Goal: Task Accomplishment & Management: Use online tool/utility

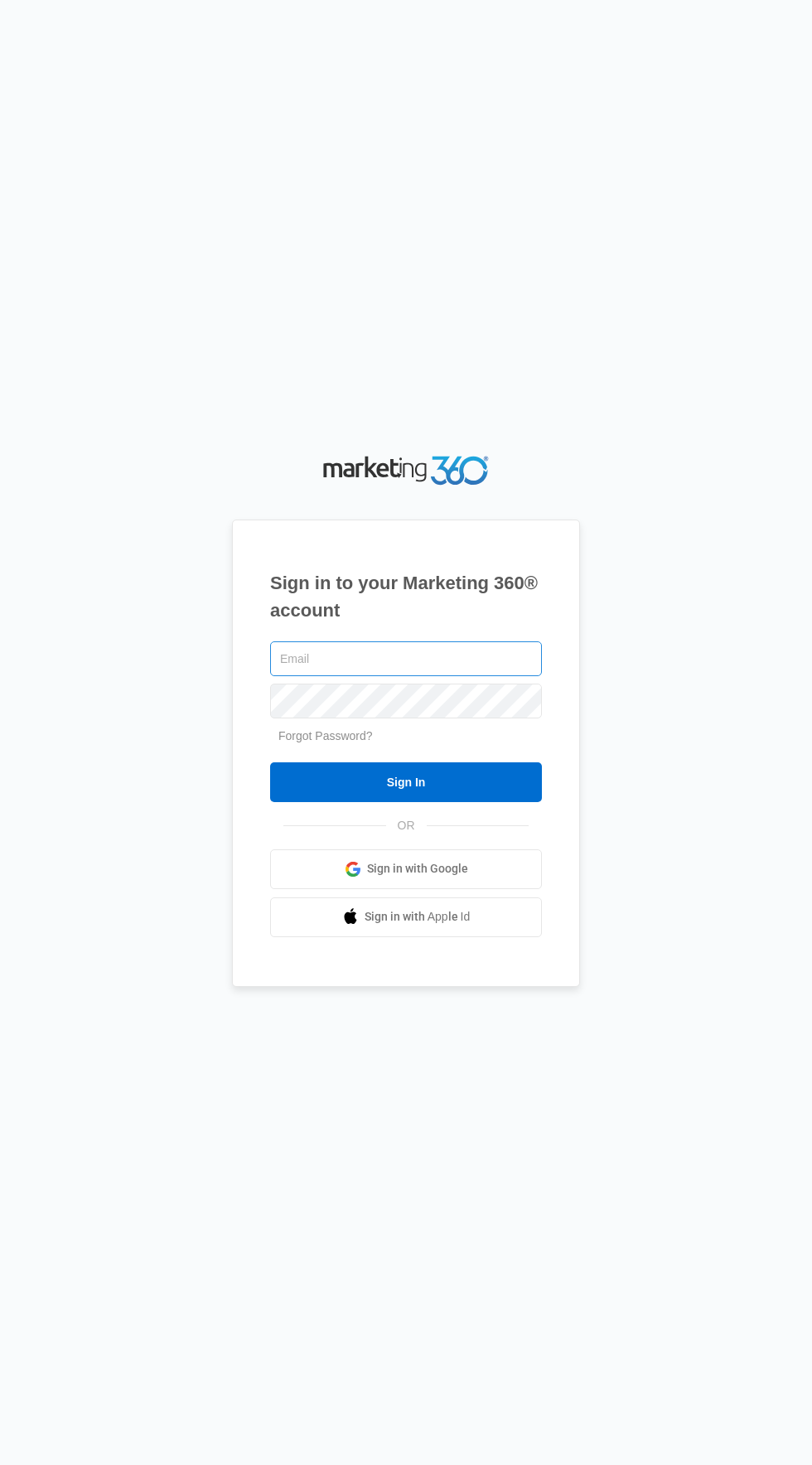
click at [496, 676] on input "text" at bounding box center [406, 659] width 272 height 35
type input "[EMAIL_ADDRESS][DOMAIN_NAME]"
click at [270, 762] on input "Sign In" at bounding box center [406, 782] width 272 height 40
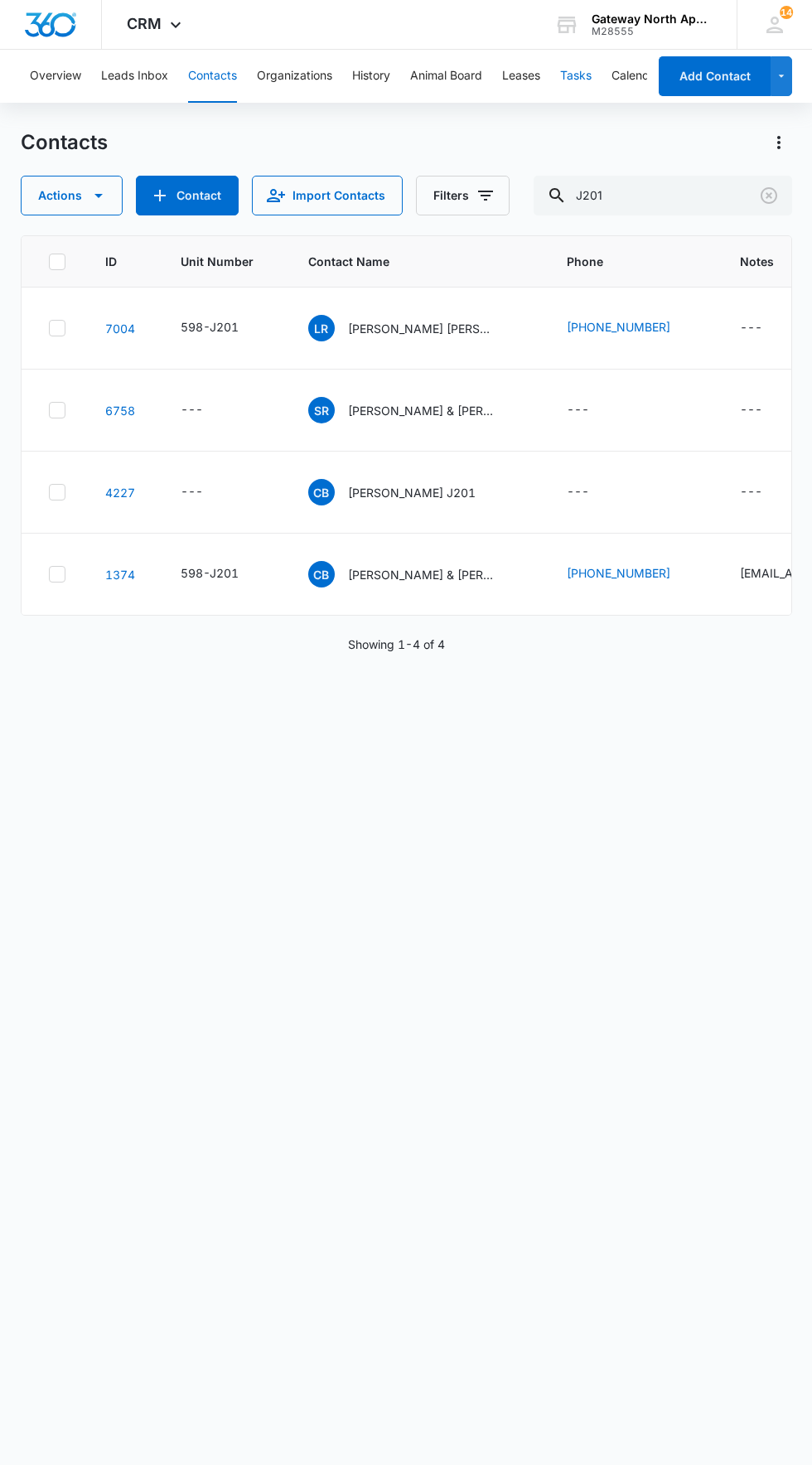
click at [583, 92] on button "Tasks" at bounding box center [576, 76] width 31 height 53
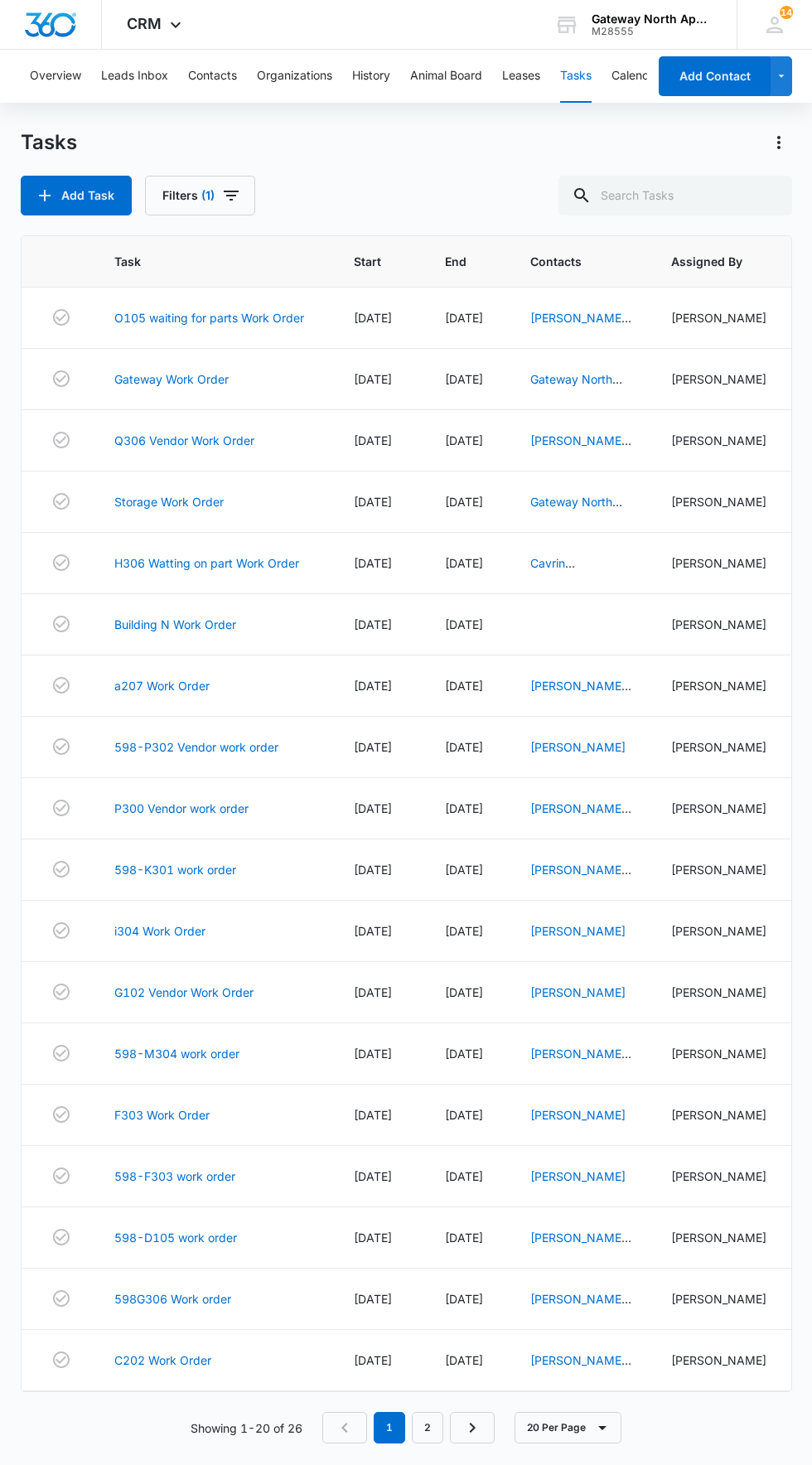
scroll to position [15, 0]
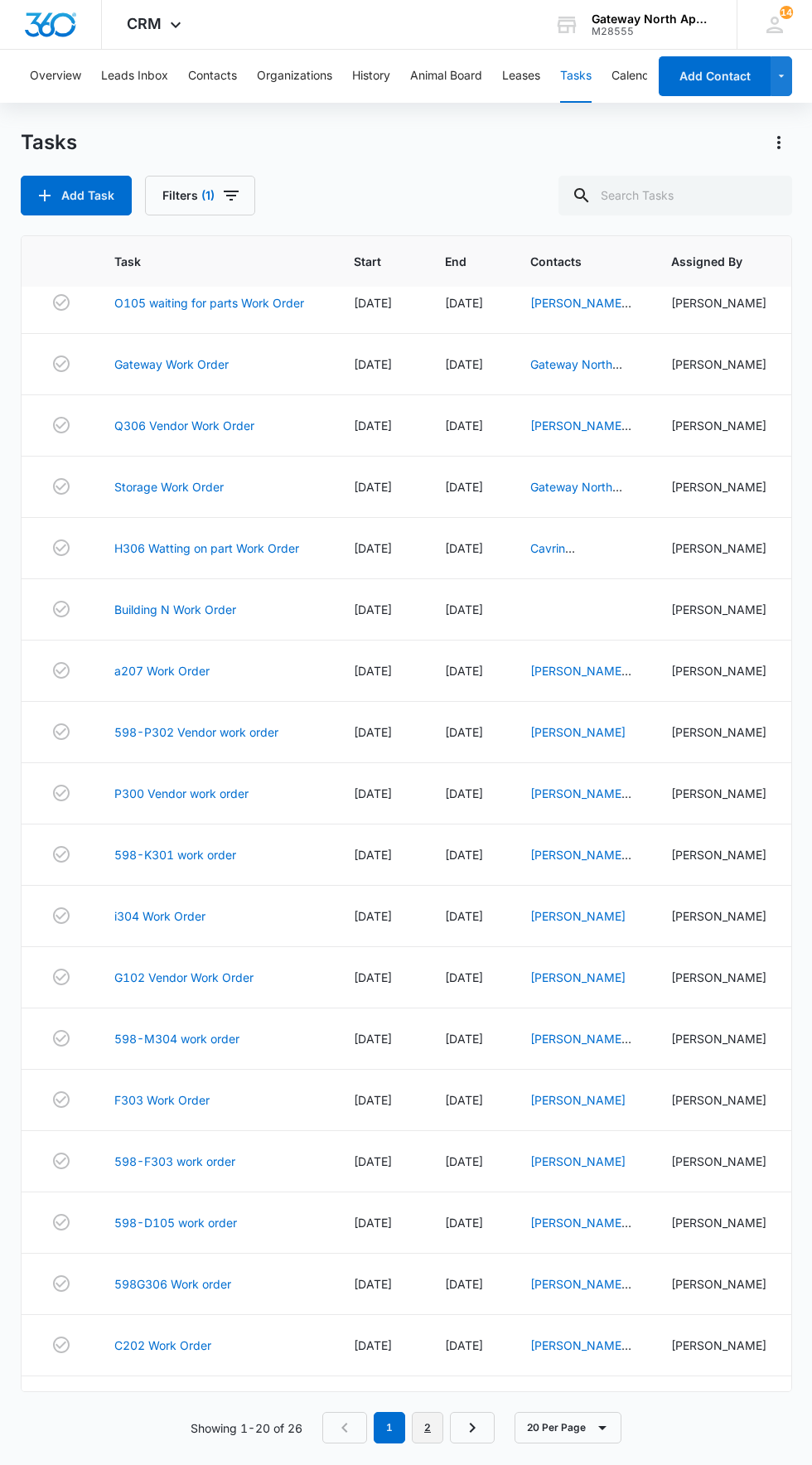
click at [428, 1443] on link "2" at bounding box center [427, 1428] width 31 height 31
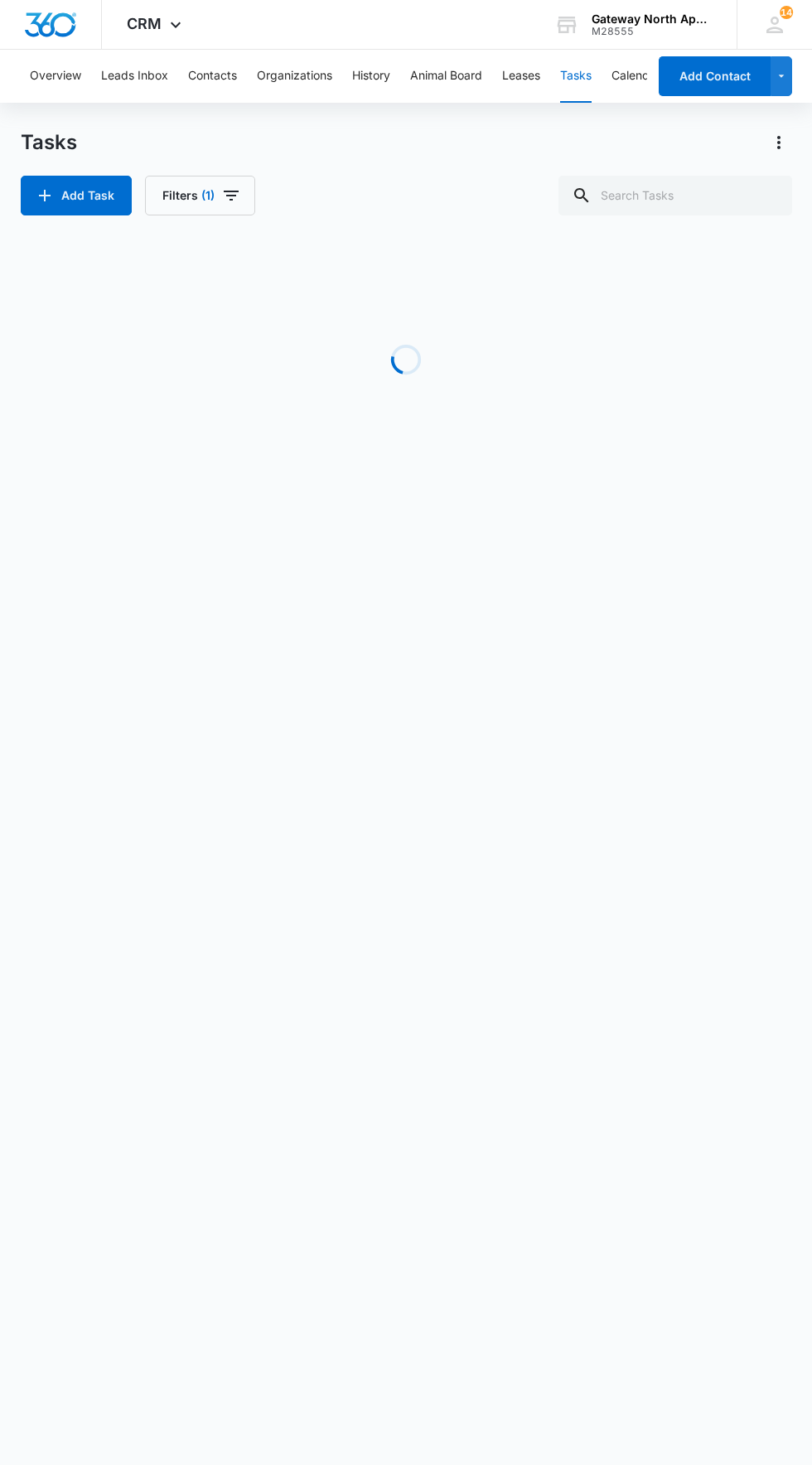
scroll to position [0, 0]
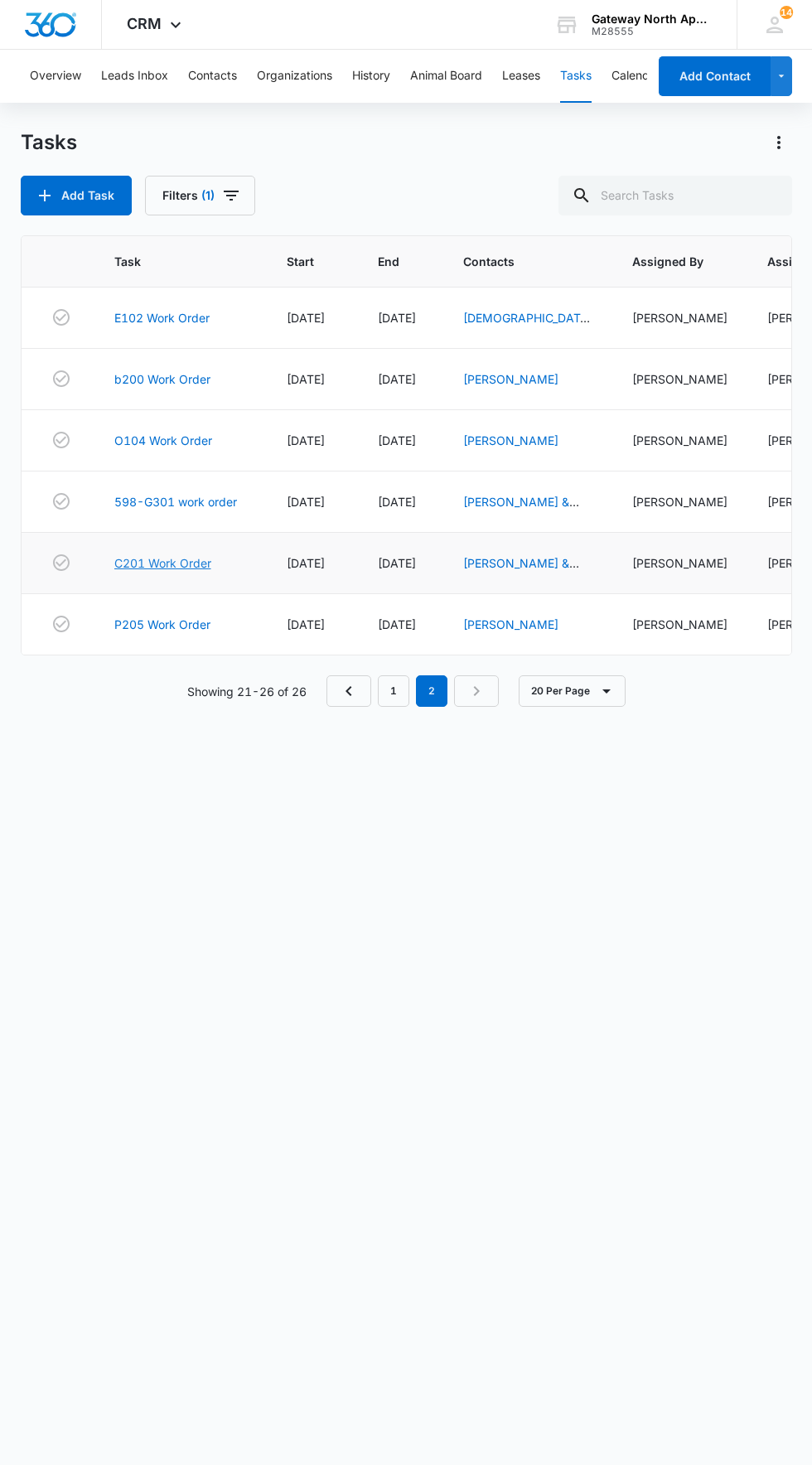
click at [187, 564] on link "C201 Work Order" at bounding box center [163, 563] width 97 height 17
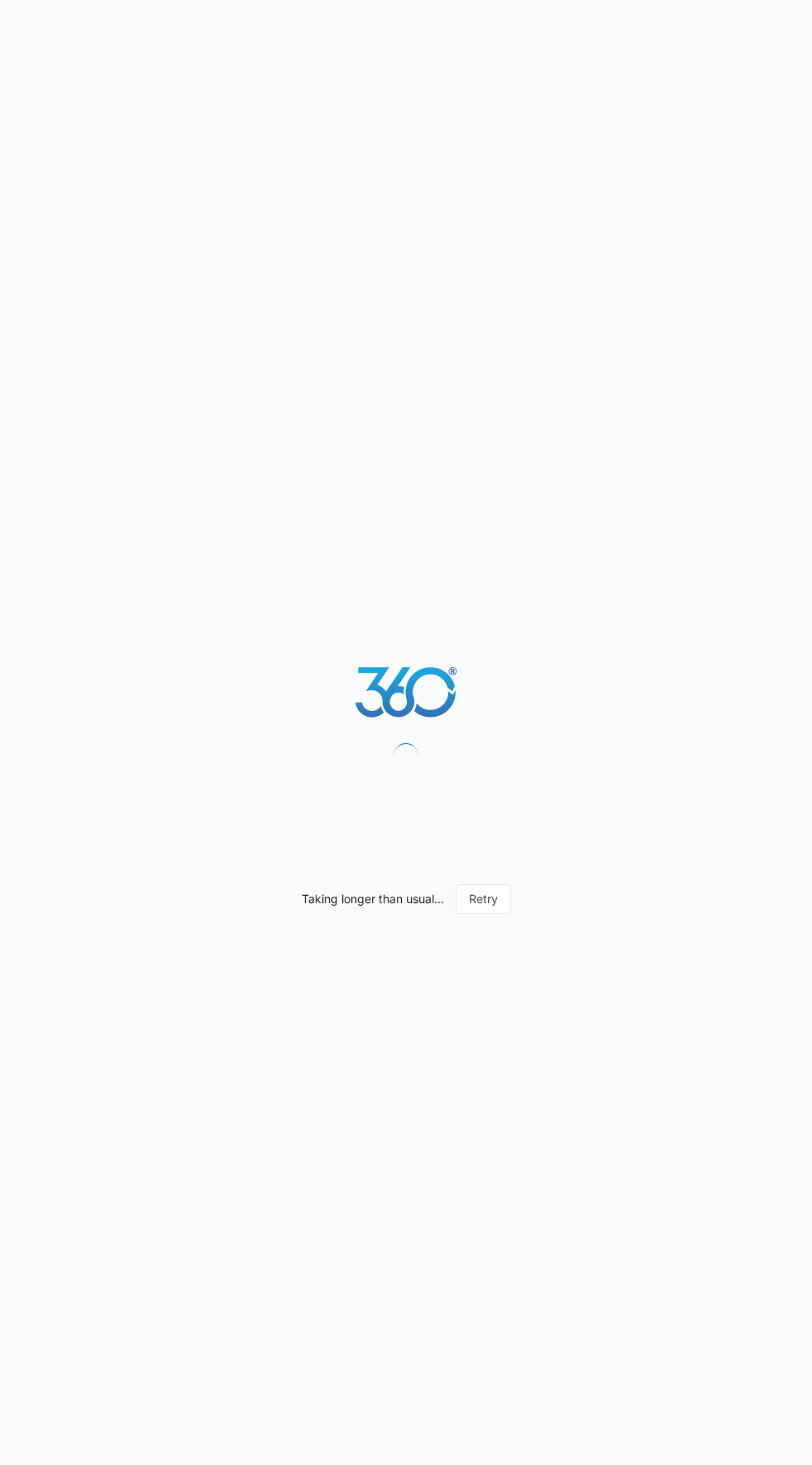
click at [567, 1091] on div "Taking longer than usual... Retry" at bounding box center [406, 732] width 812 height 1465
click at [487, 914] on button "Retry" at bounding box center [484, 899] width 56 height 30
click at [494, 914] on button "Retry" at bounding box center [484, 899] width 56 height 30
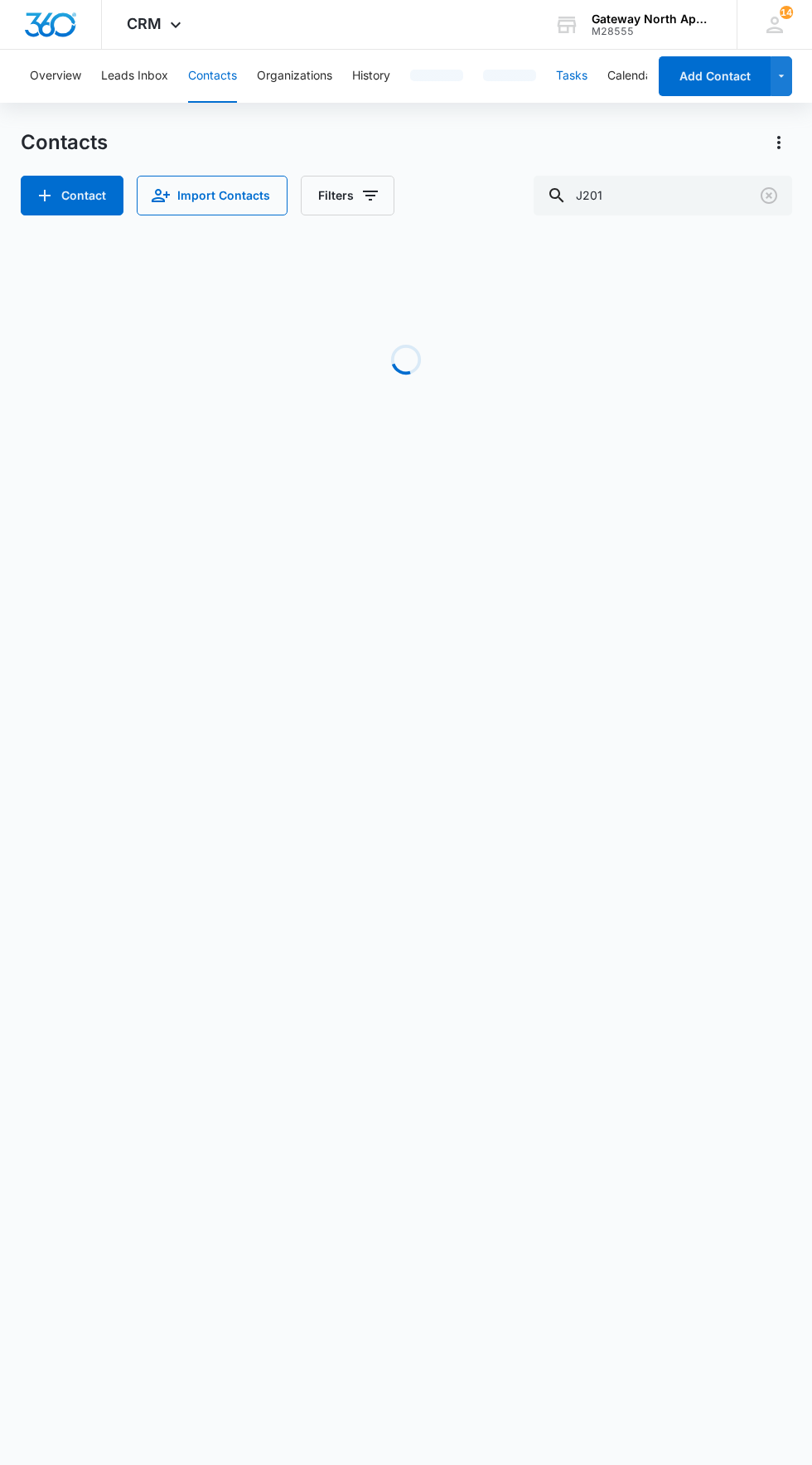
click at [563, 69] on button "Tasks" at bounding box center [571, 76] width 31 height 53
click at [578, 75] on button "Tasks" at bounding box center [576, 76] width 31 height 53
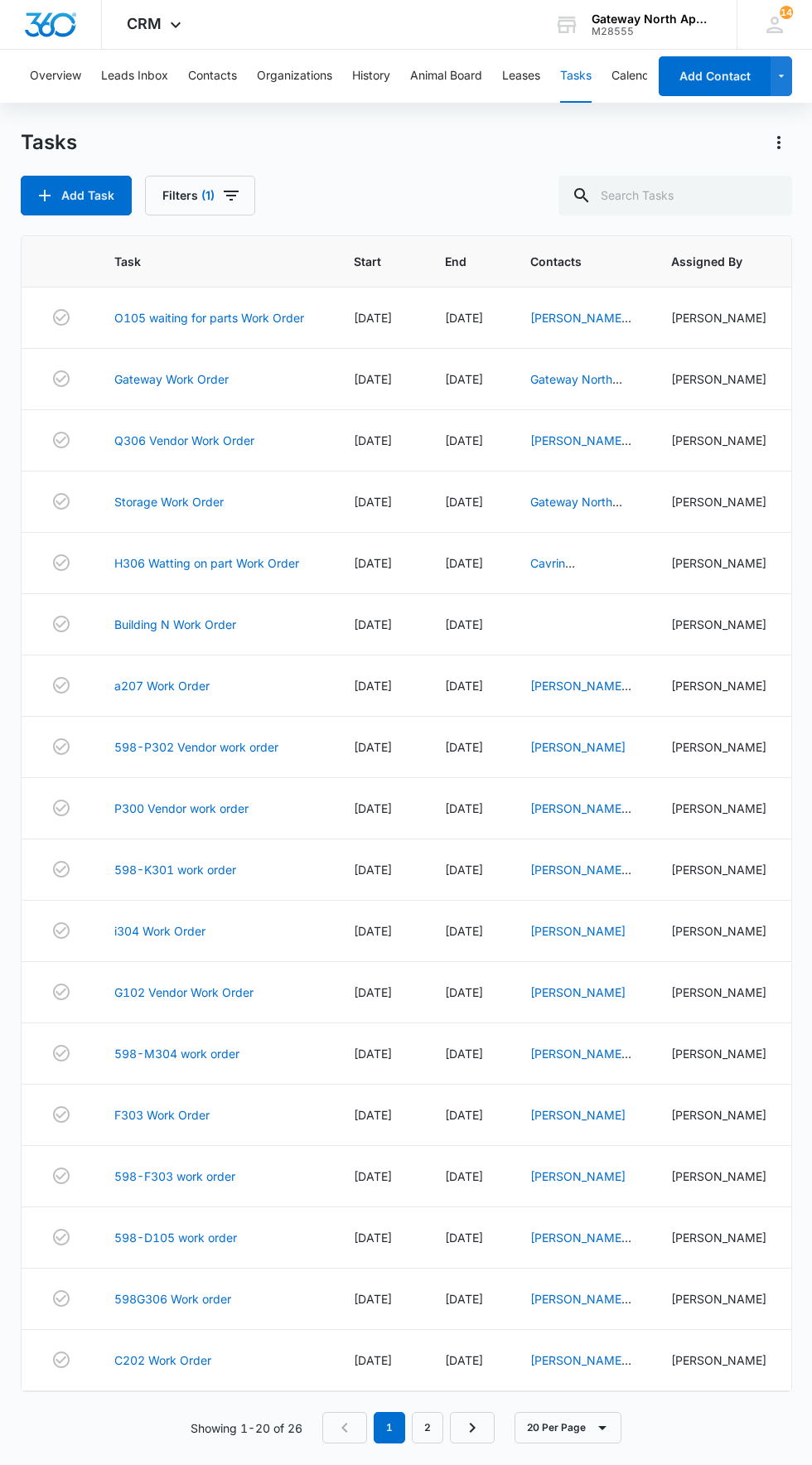
scroll to position [15, 0]
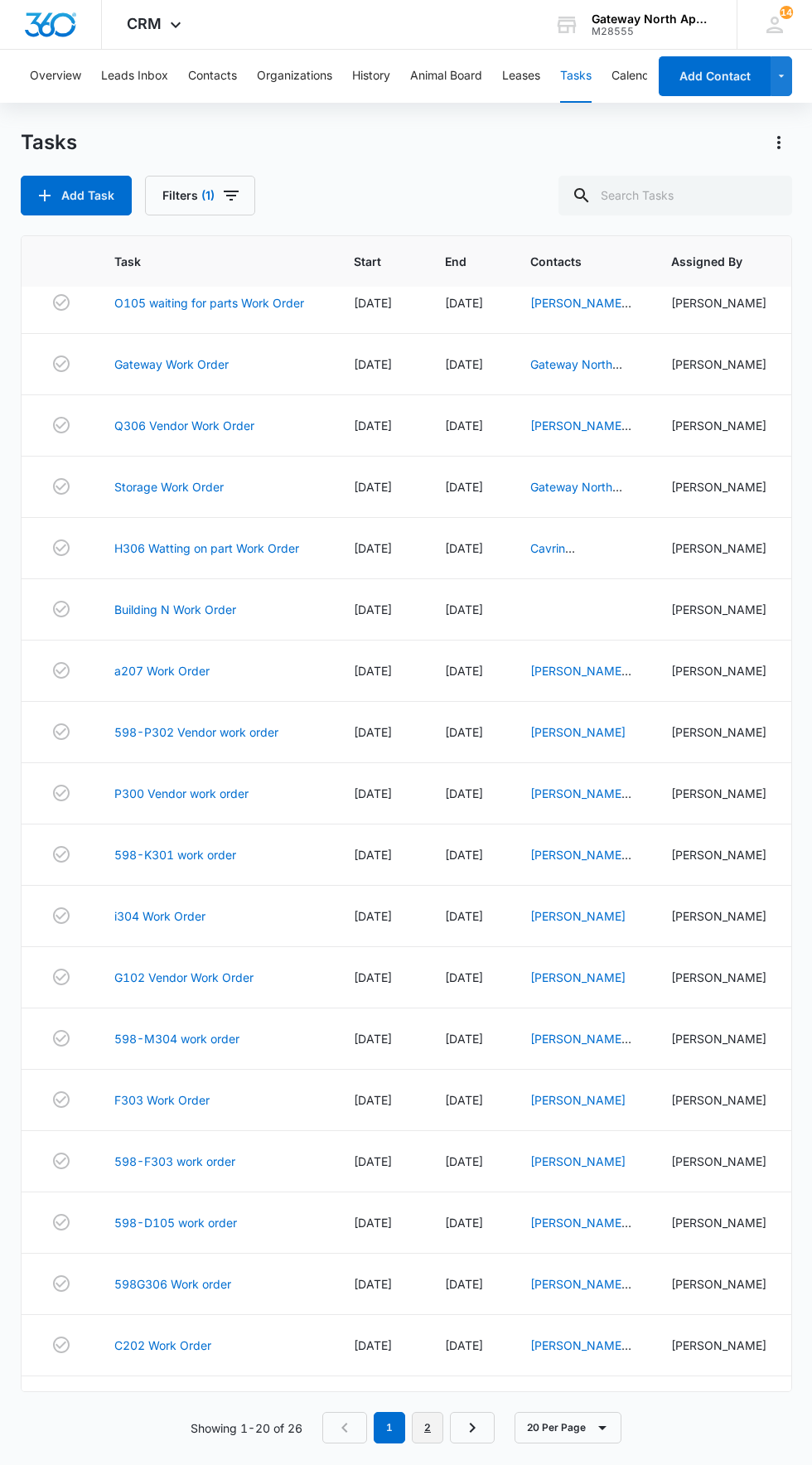
click at [433, 1443] on link "2" at bounding box center [427, 1428] width 31 height 31
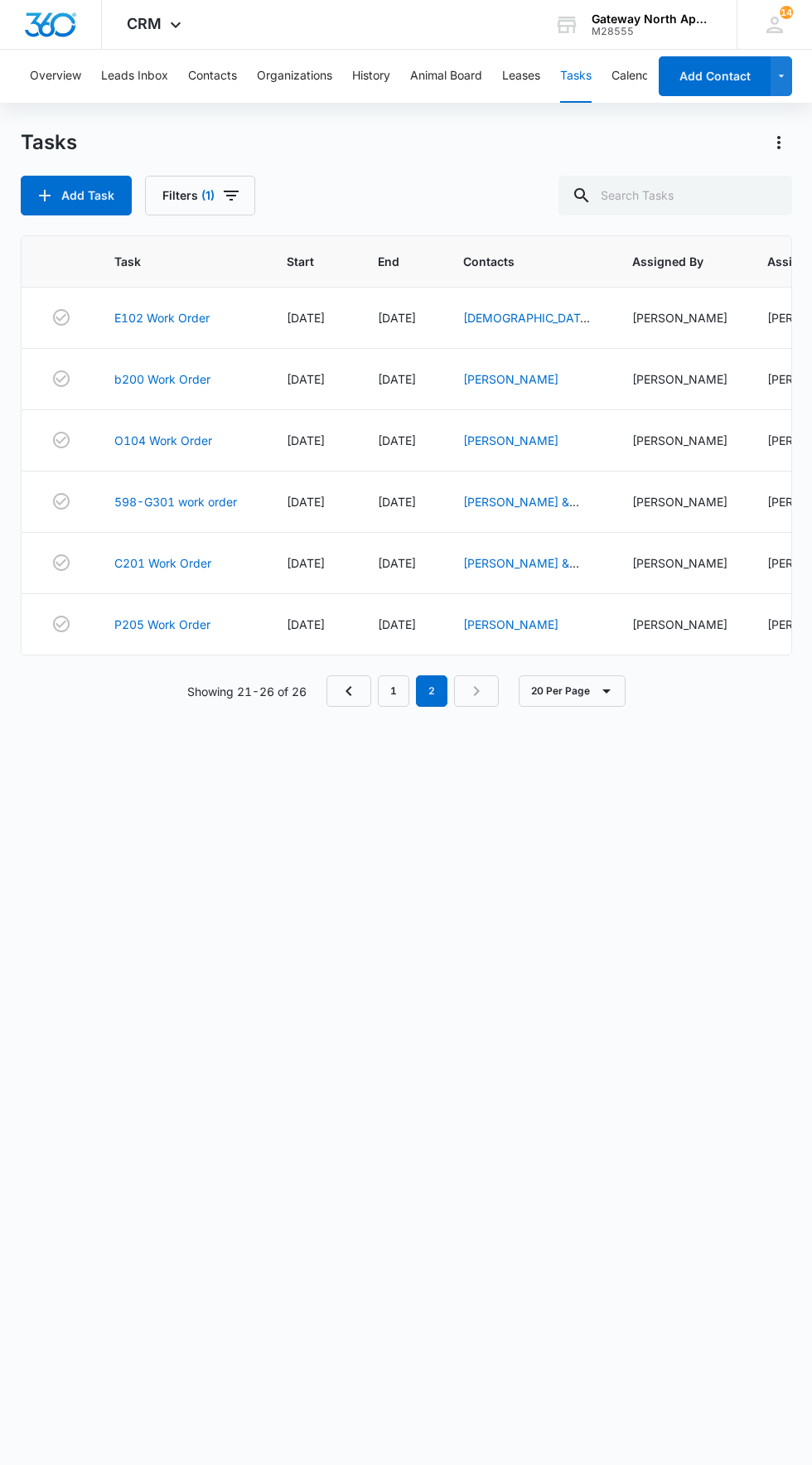
scroll to position [0, 0]
click at [203, 502] on link "598-G301 work order" at bounding box center [175, 501] width 122 height 17
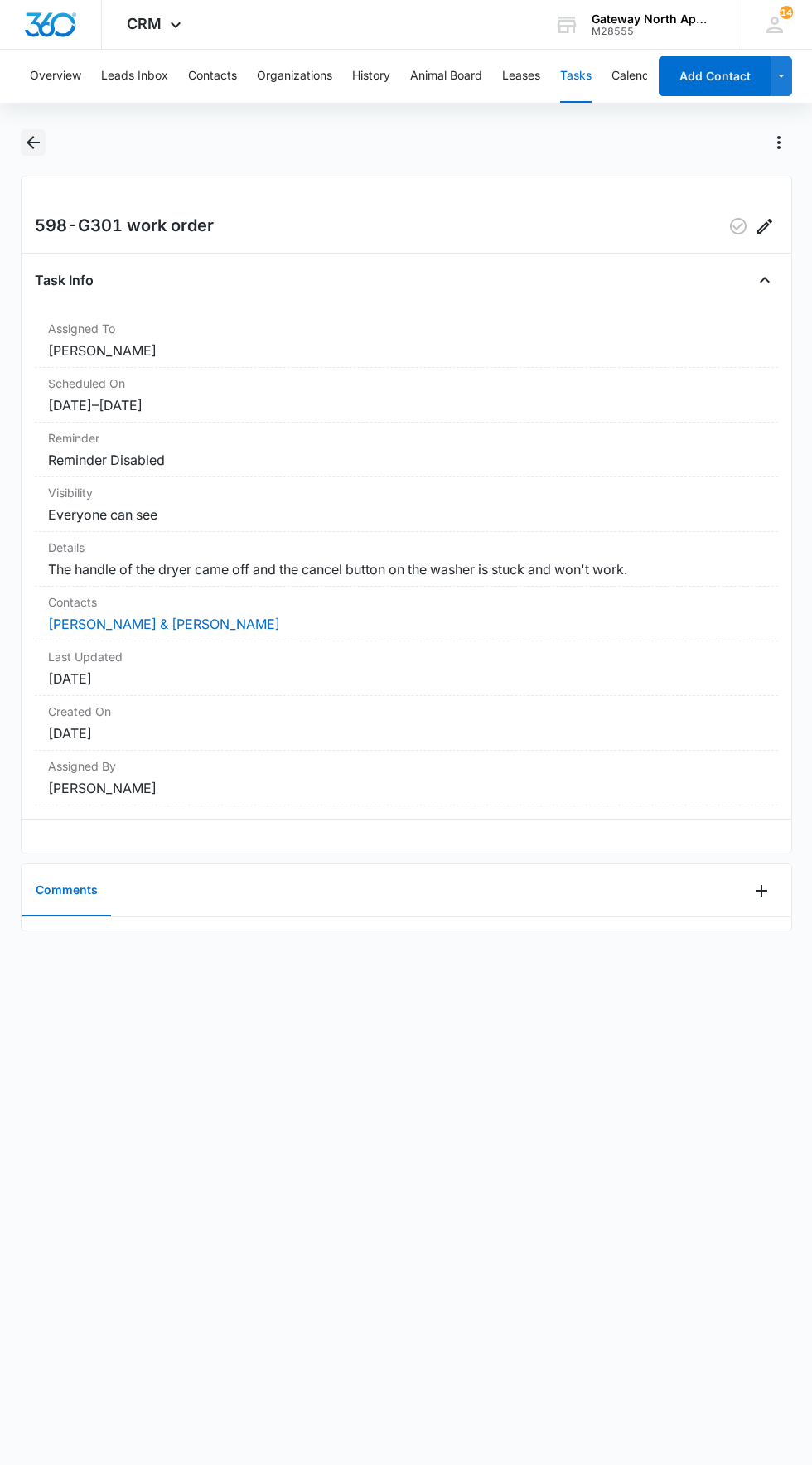
click at [39, 141] on icon "Back" at bounding box center [33, 143] width 20 height 20
